Goal: Information Seeking & Learning: Learn about a topic

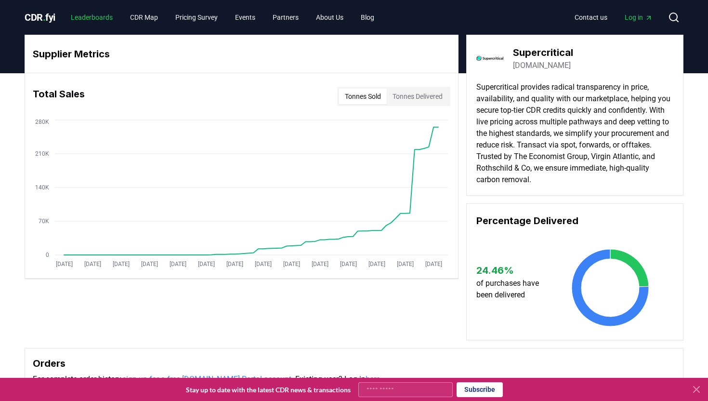
click at [104, 14] on link "Leaderboards" at bounding box center [91, 17] width 57 height 17
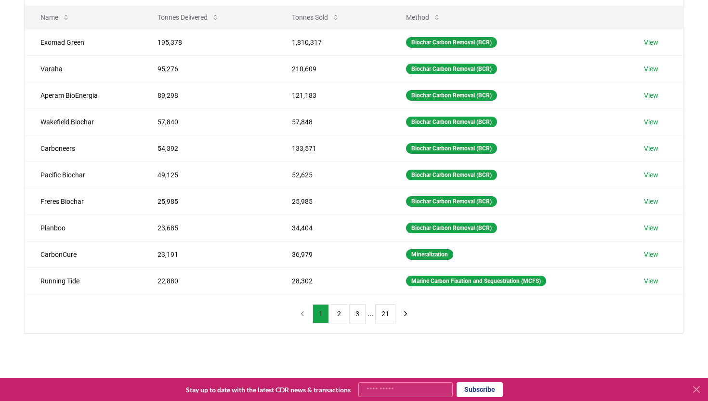
scroll to position [126, 0]
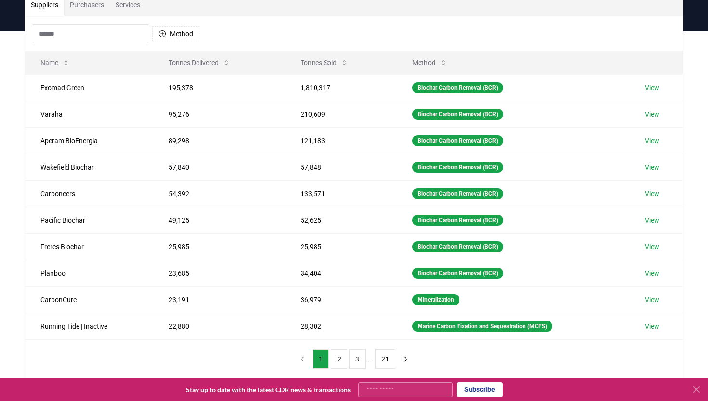
scroll to position [82, 0]
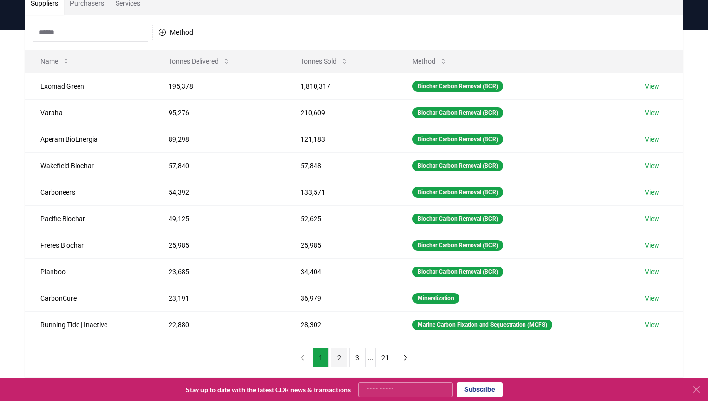
click at [340, 353] on button "2" at bounding box center [339, 357] width 16 height 19
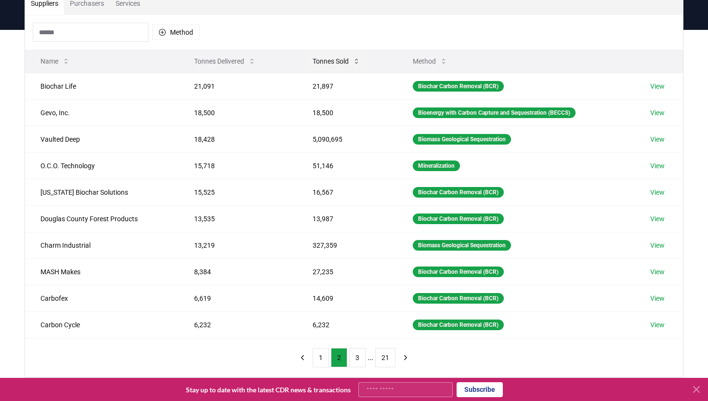
click at [336, 64] on button "Tonnes Sold" at bounding box center [336, 61] width 63 height 19
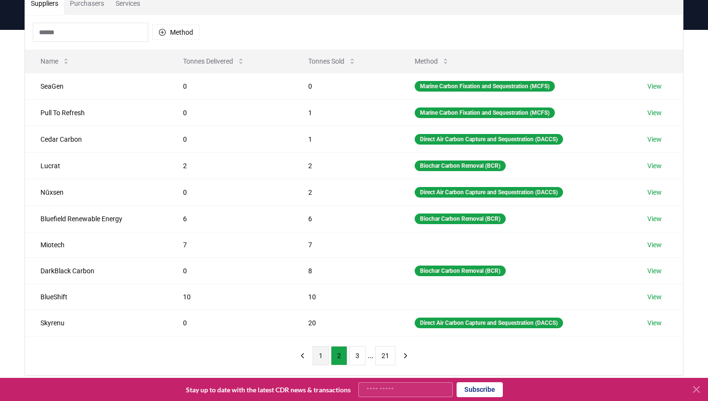
click at [321, 350] on button "1" at bounding box center [320, 355] width 16 height 19
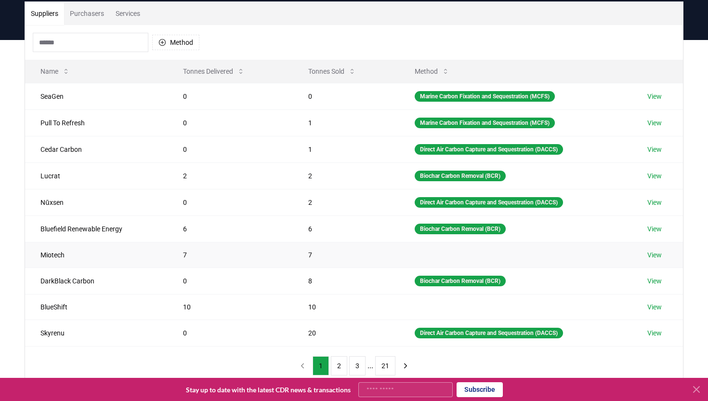
scroll to position [73, 0]
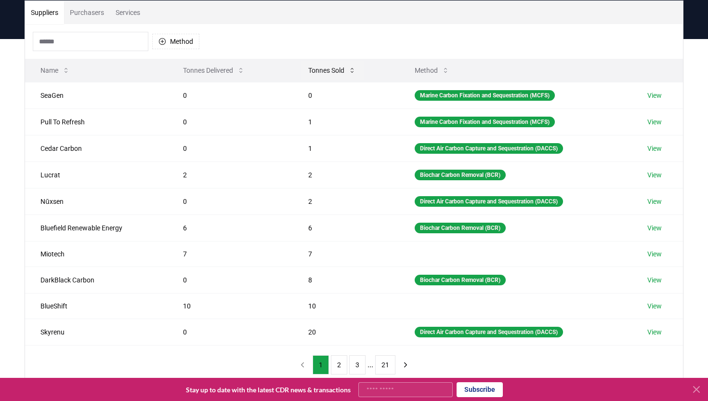
click at [333, 72] on button "Tonnes Sold" at bounding box center [331, 70] width 63 height 19
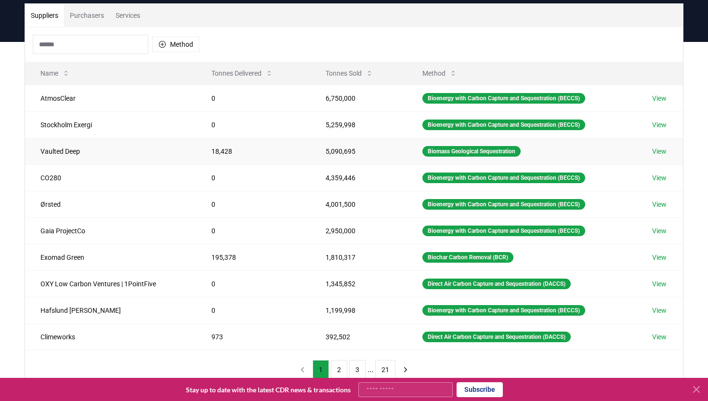
scroll to position [76, 0]
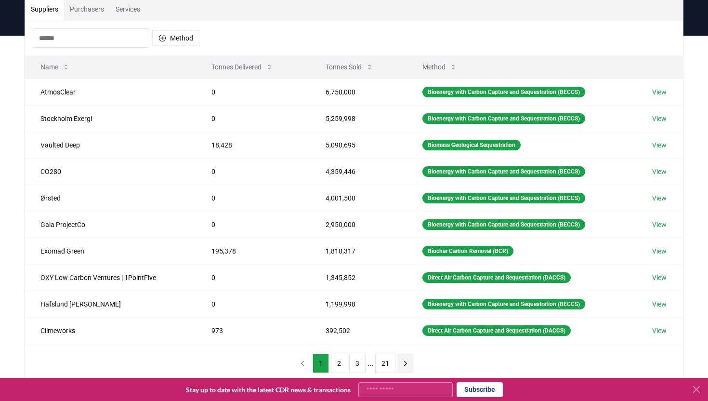
click at [407, 358] on button "next page" at bounding box center [405, 362] width 16 height 19
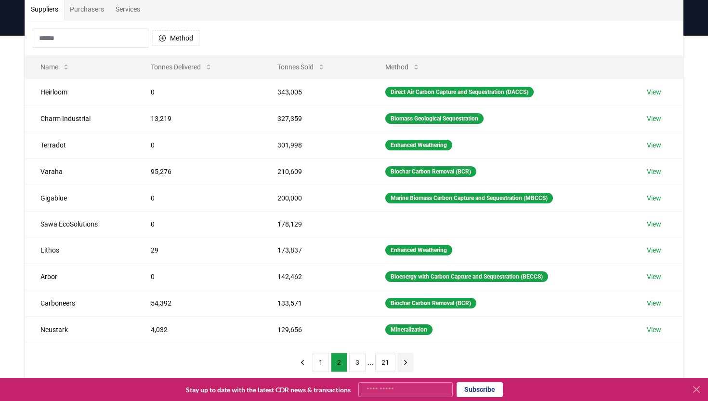
click at [407, 358] on icon "next page" at bounding box center [405, 362] width 9 height 9
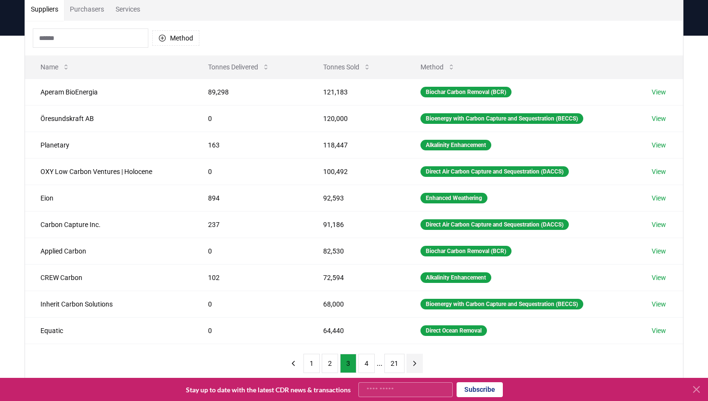
click at [407, 358] on button "next page" at bounding box center [414, 362] width 16 height 19
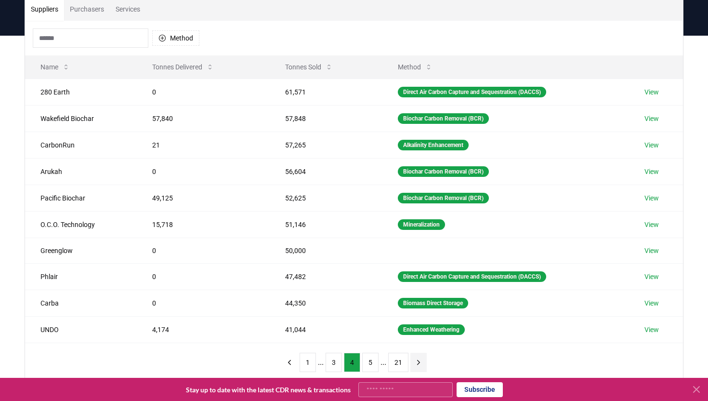
click at [407, 358] on button "21" at bounding box center [398, 361] width 20 height 19
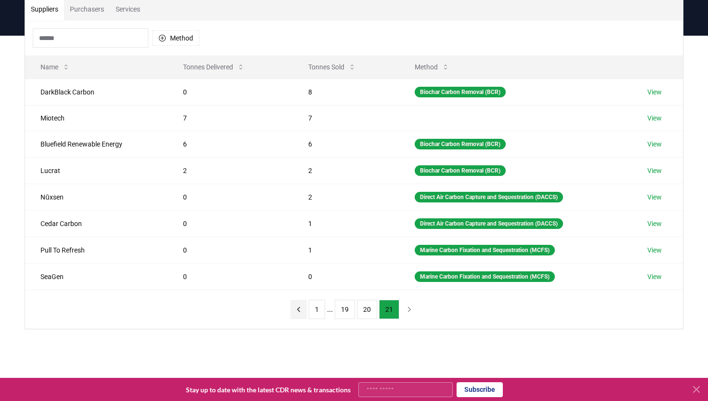
click at [299, 305] on icon "previous page" at bounding box center [298, 309] width 9 height 9
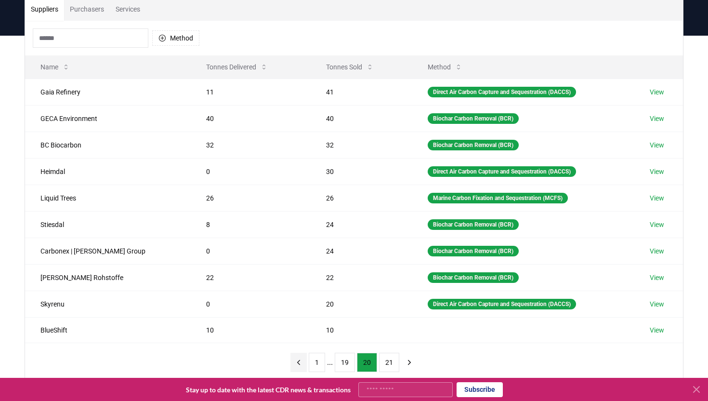
click at [299, 362] on icon "previous page" at bounding box center [298, 362] width 9 height 9
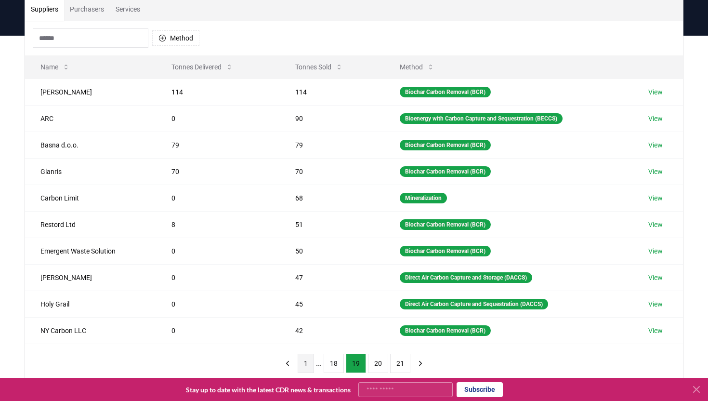
click at [304, 360] on button "1" at bounding box center [306, 362] width 16 height 19
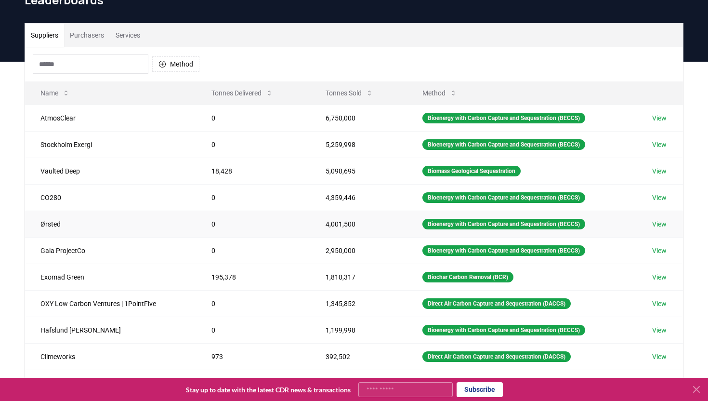
scroll to position [0, 0]
